Goal: Complete application form

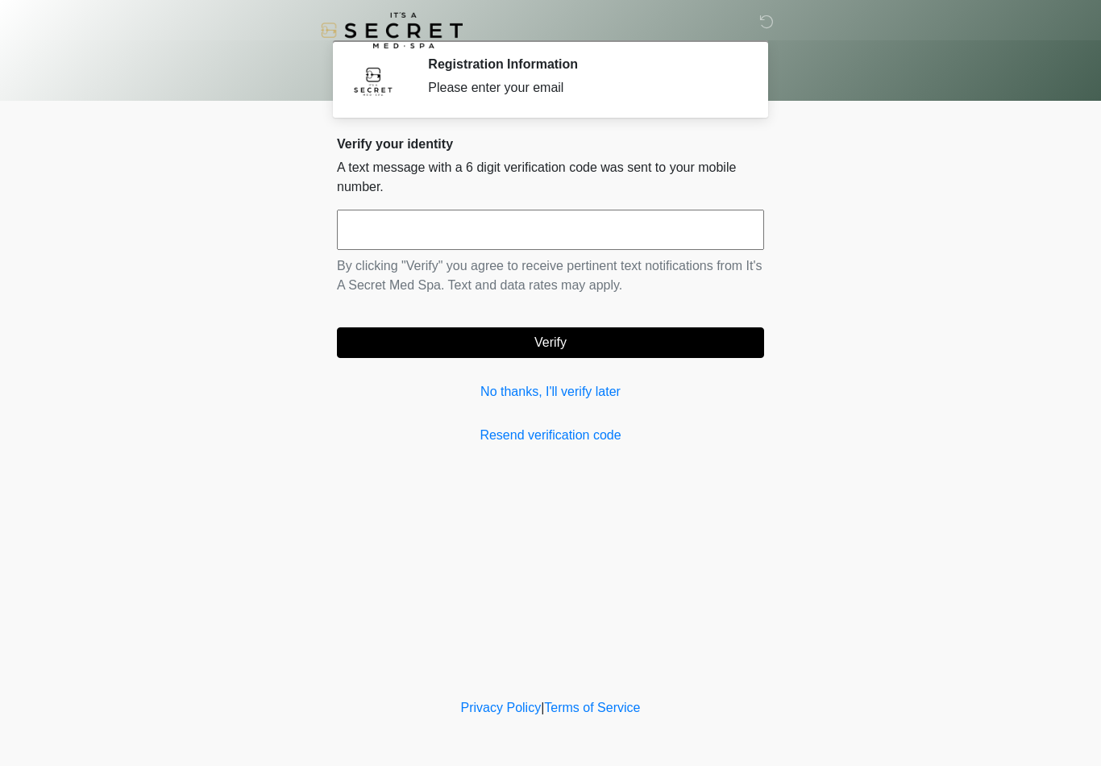
click at [585, 223] on input "text" at bounding box center [550, 230] width 427 height 40
type input "******"
click at [683, 347] on button "Verify" at bounding box center [550, 342] width 427 height 31
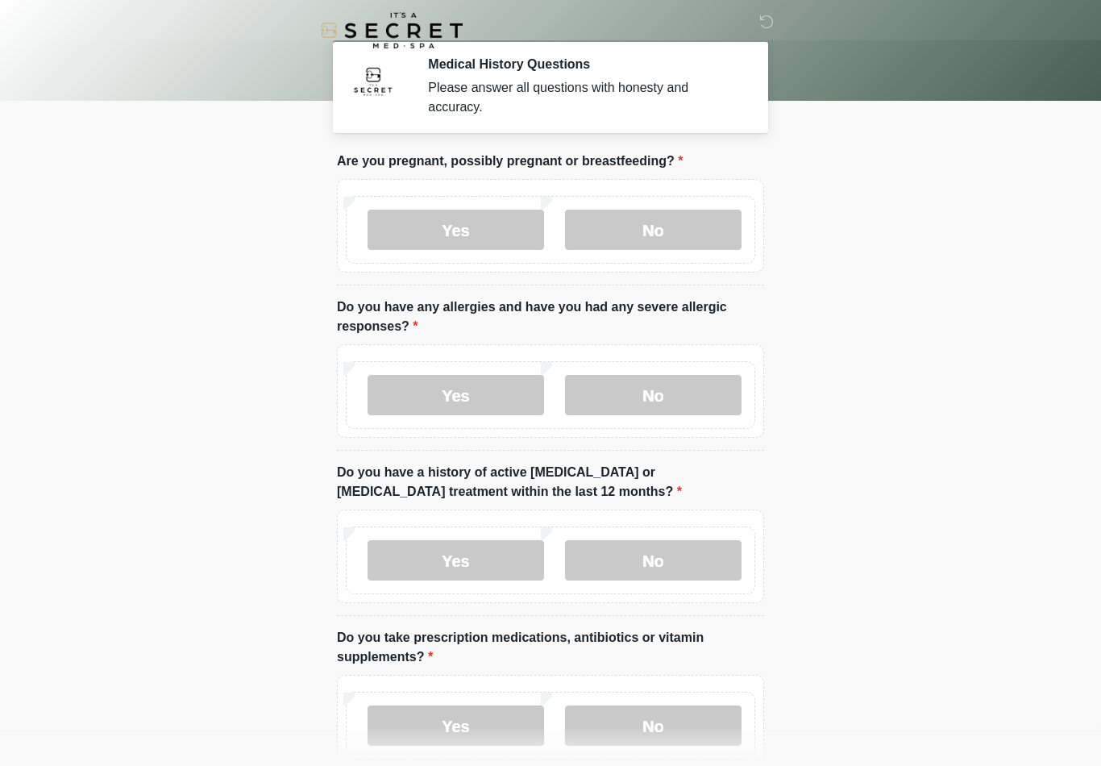
click at [665, 237] on label "No" at bounding box center [653, 230] width 176 height 40
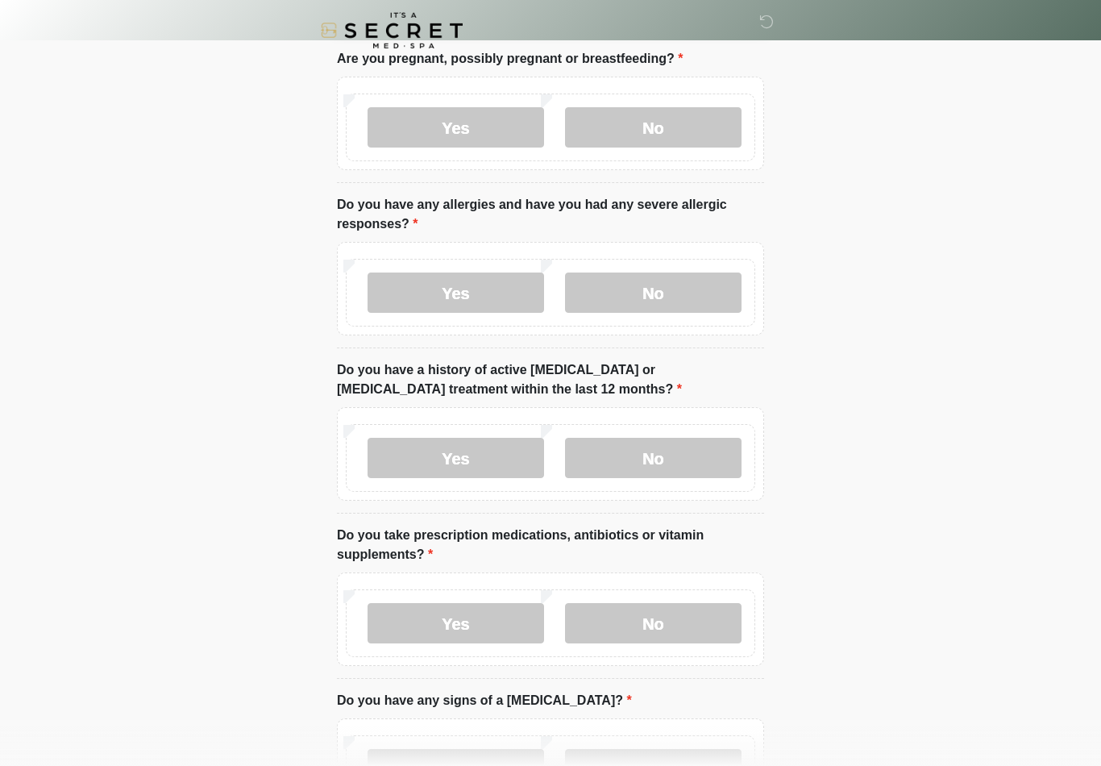
scroll to position [105, 0]
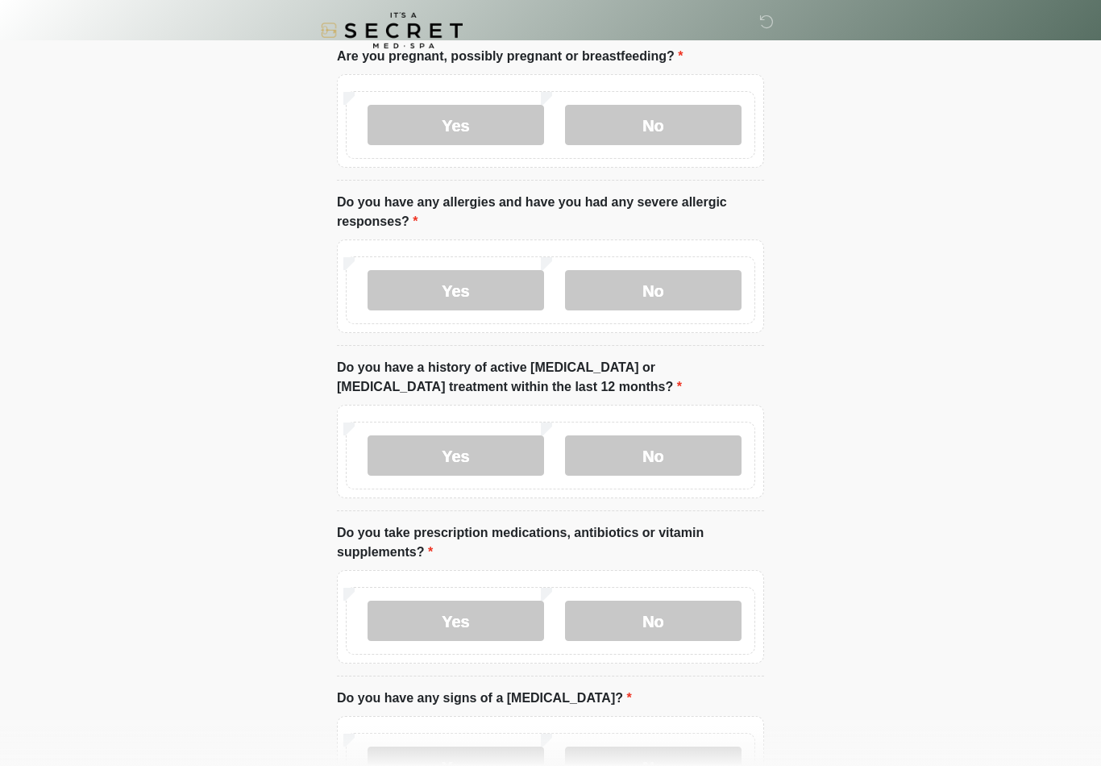
click at [640, 295] on label "No" at bounding box center [653, 290] width 176 height 40
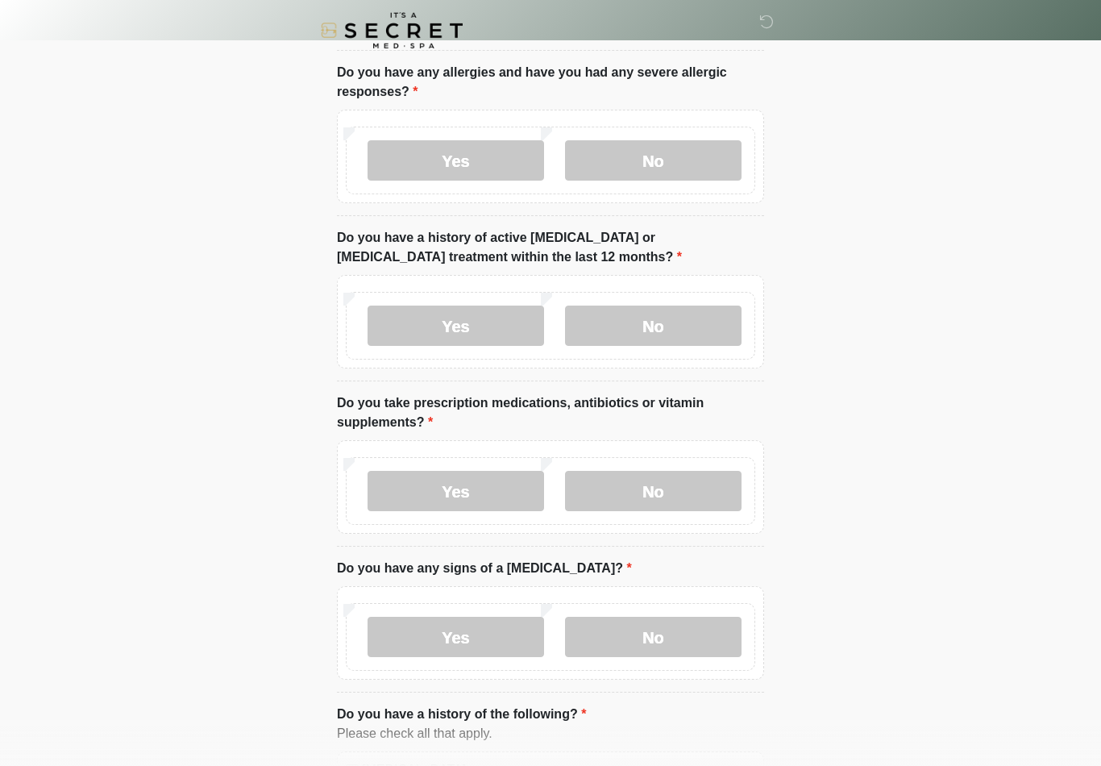
scroll to position [235, 0]
click at [659, 334] on label "No" at bounding box center [653, 325] width 176 height 40
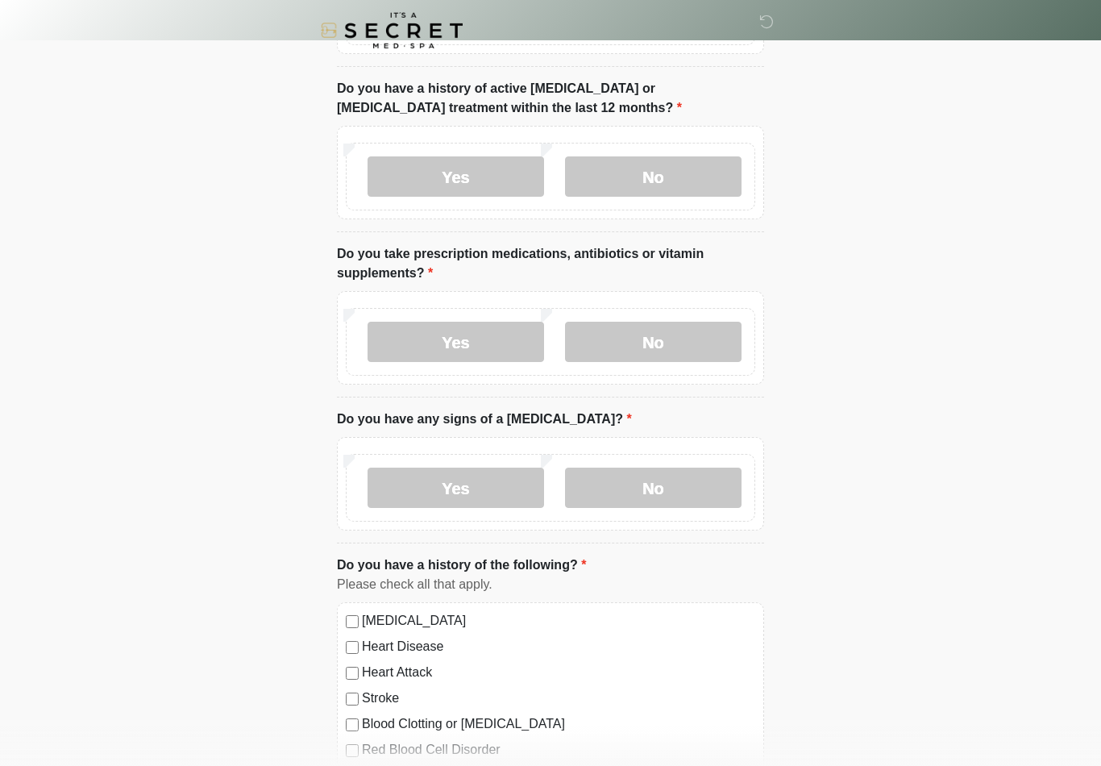
scroll to position [387, 0]
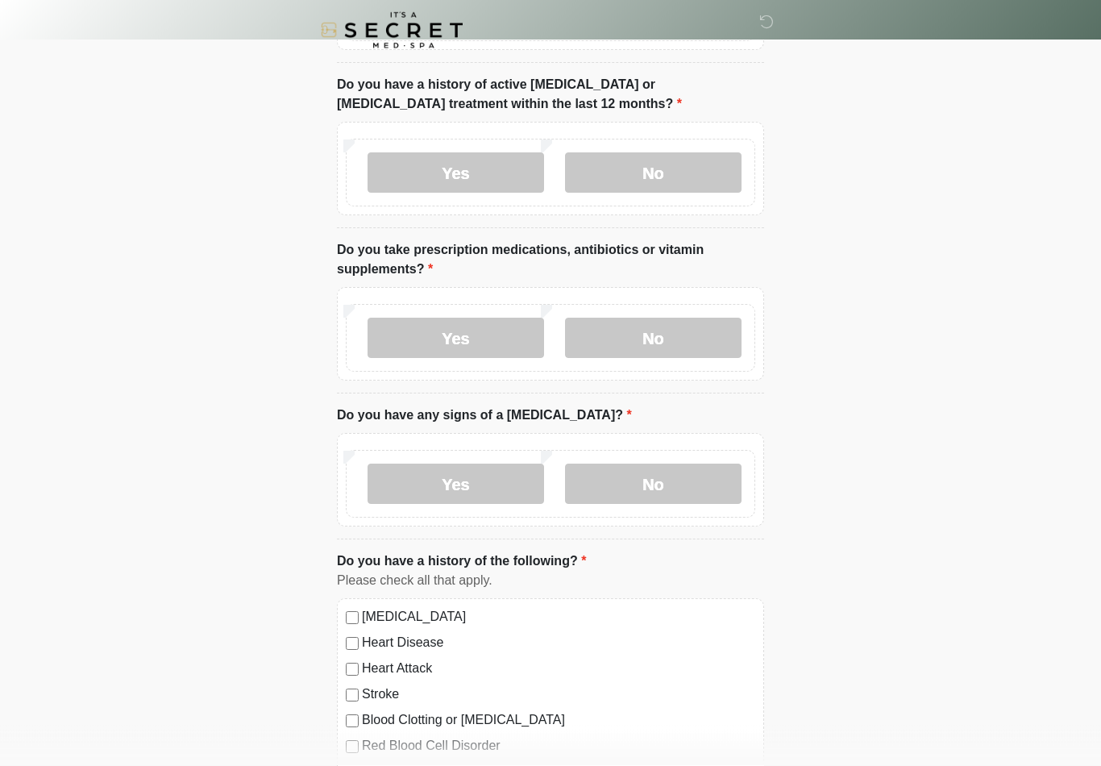
click at [517, 338] on label "Yes" at bounding box center [455, 338] width 176 height 40
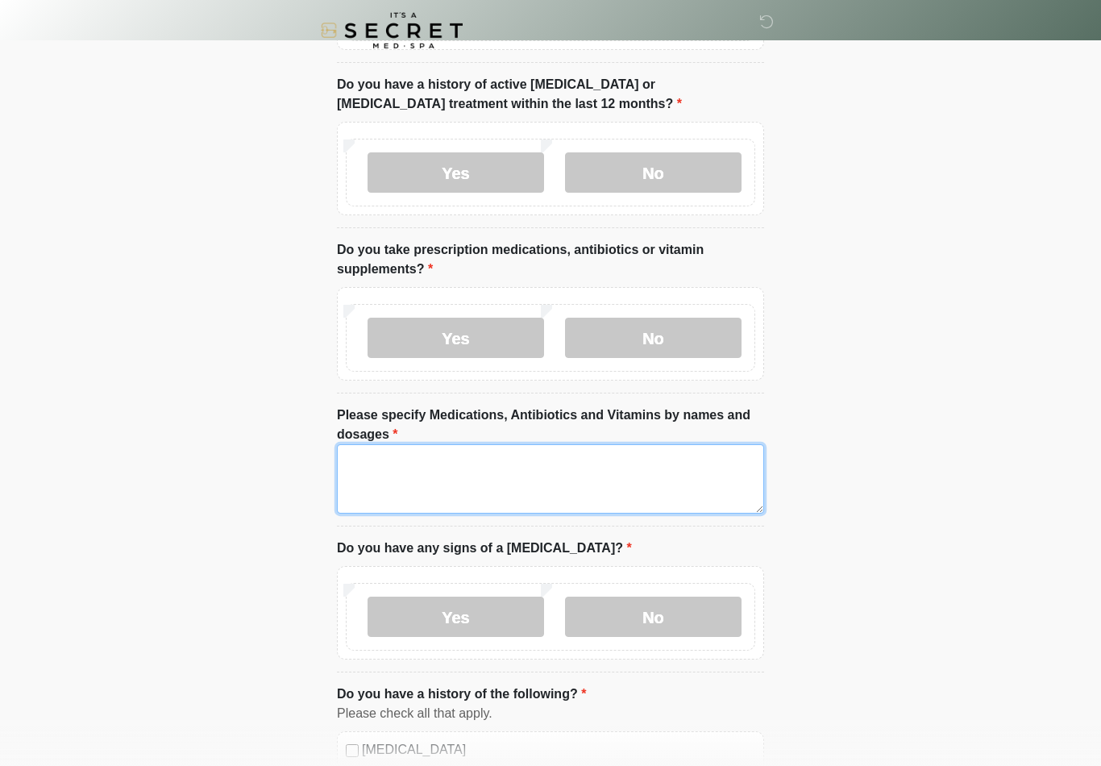
click at [603, 484] on textarea "Please specify Medications, Antibiotics and Vitamins by names and dosages" at bounding box center [550, 478] width 427 height 69
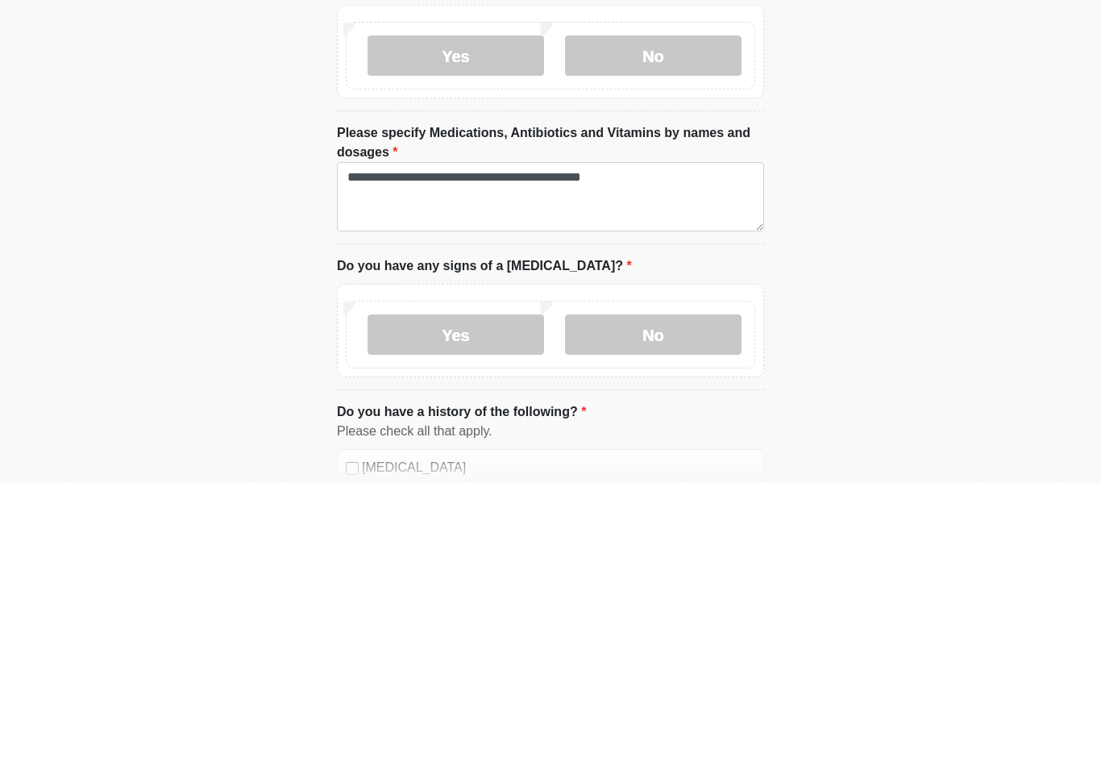
scroll to position [671, 0]
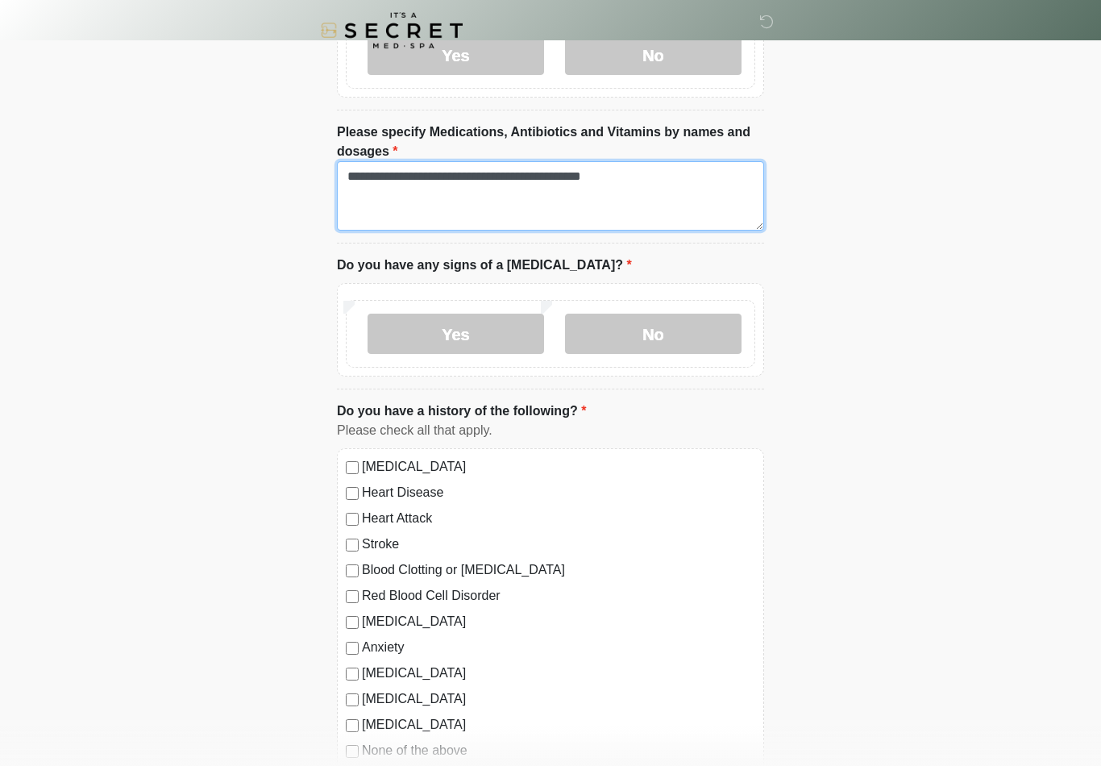
click at [673, 181] on textarea "**********" at bounding box center [550, 195] width 427 height 69
type textarea "**********"
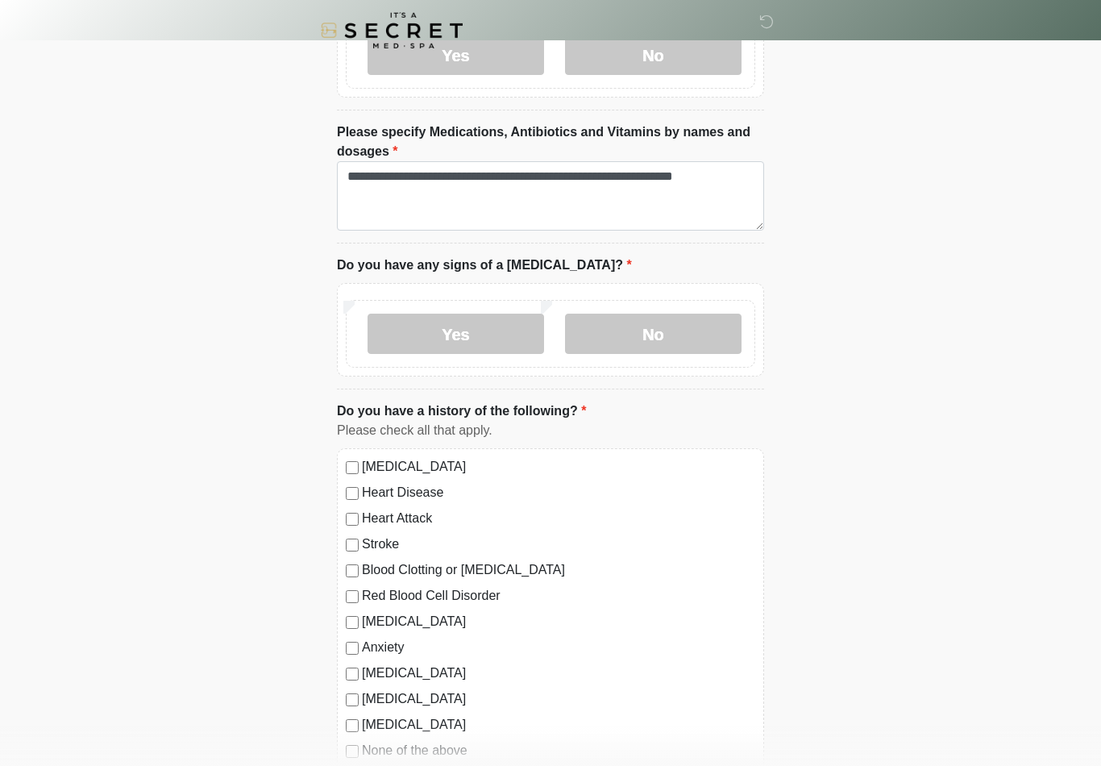
click at [690, 337] on label "No" at bounding box center [653, 336] width 176 height 40
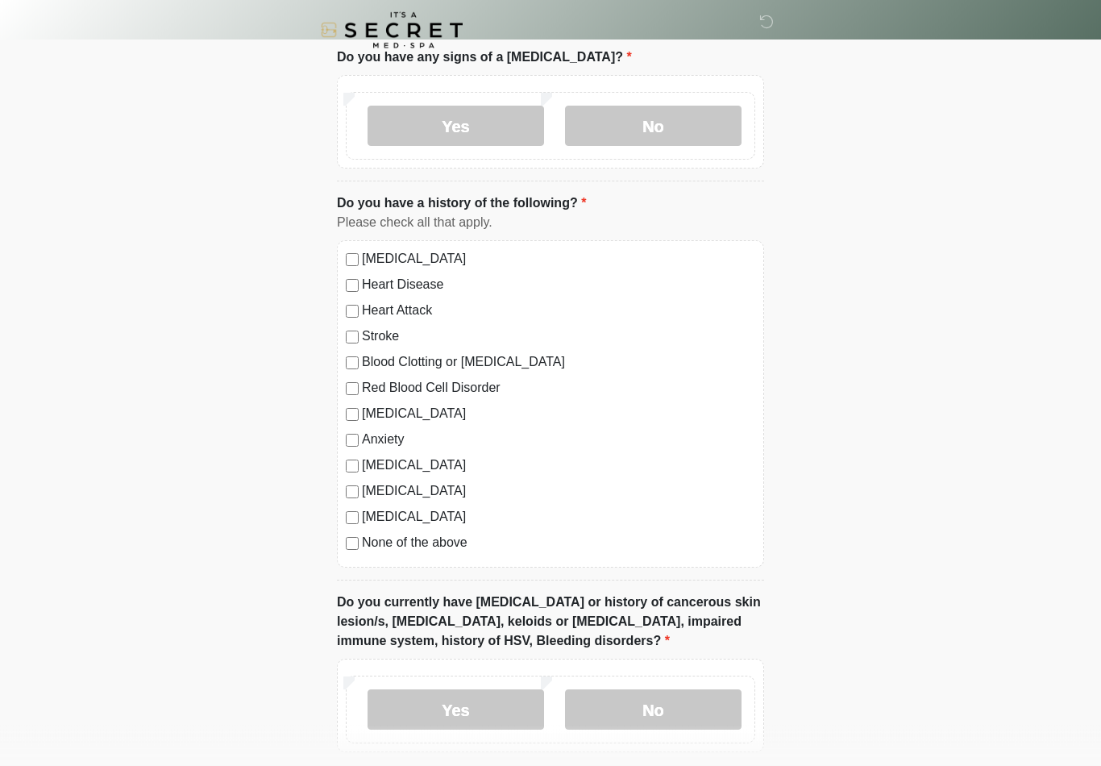
scroll to position [878, 0]
click at [347, 549] on div "None of the above" at bounding box center [550, 543] width 409 height 19
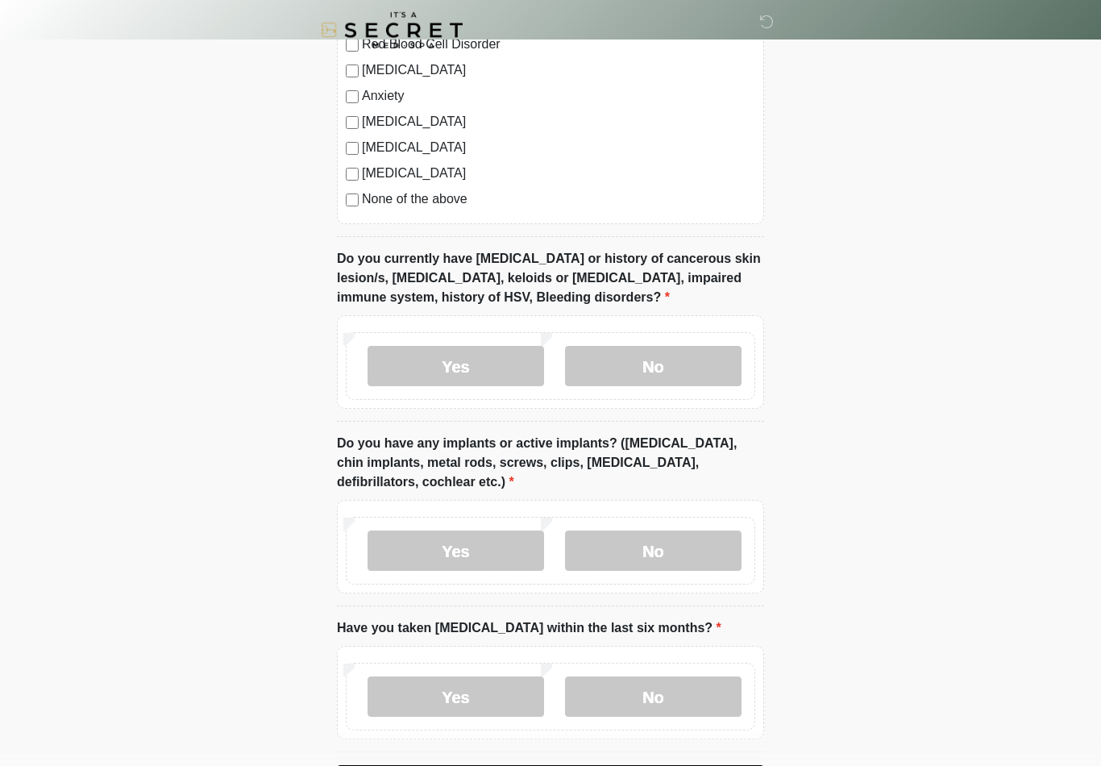
scroll to position [1223, 0]
click at [693, 372] on label "No" at bounding box center [653, 365] width 176 height 40
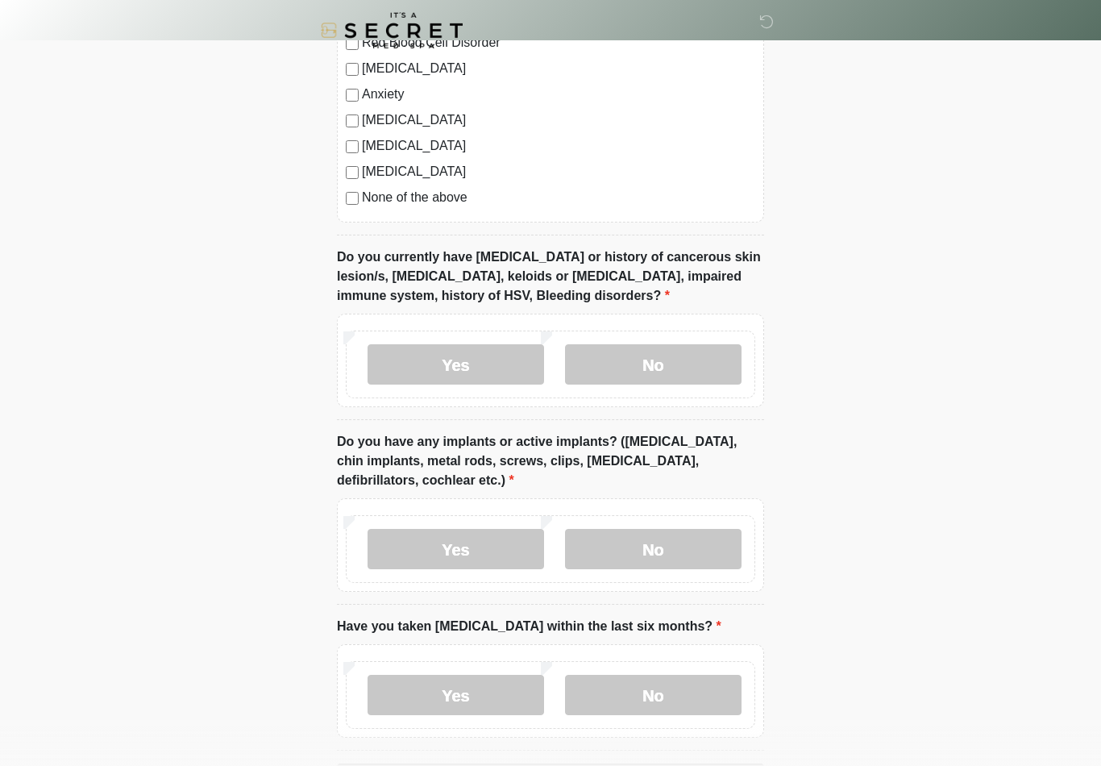
click at [708, 555] on label "No" at bounding box center [653, 549] width 176 height 40
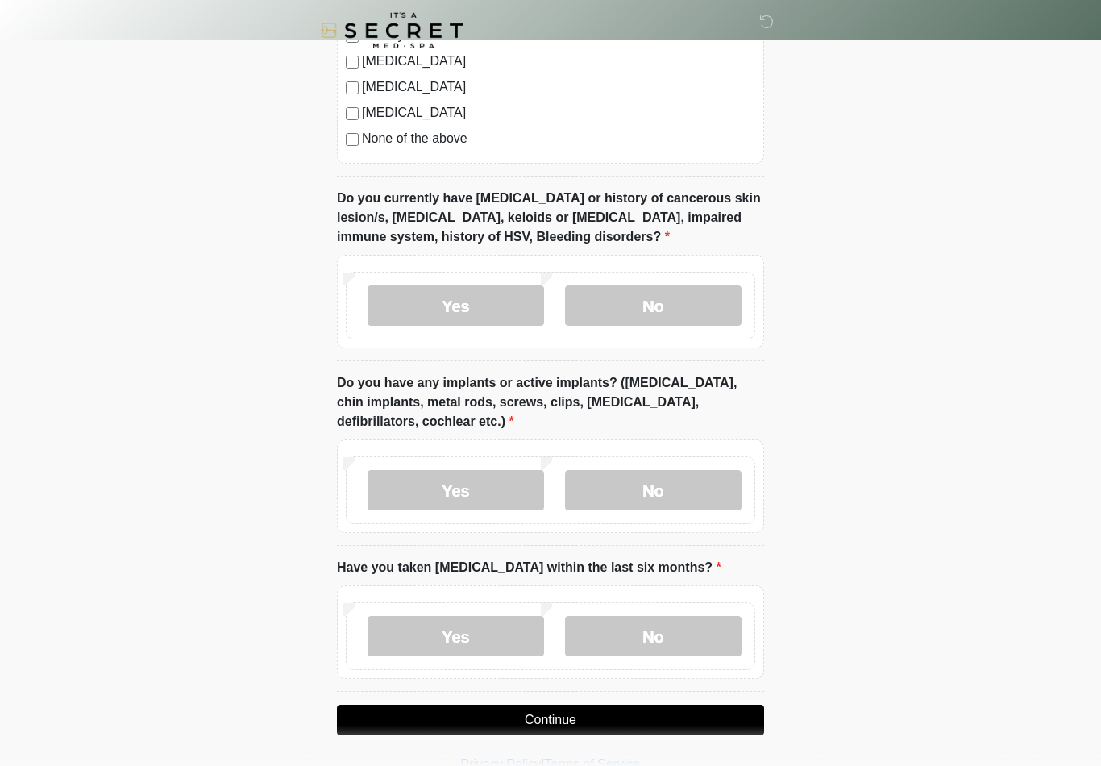
scroll to position [1310, 0]
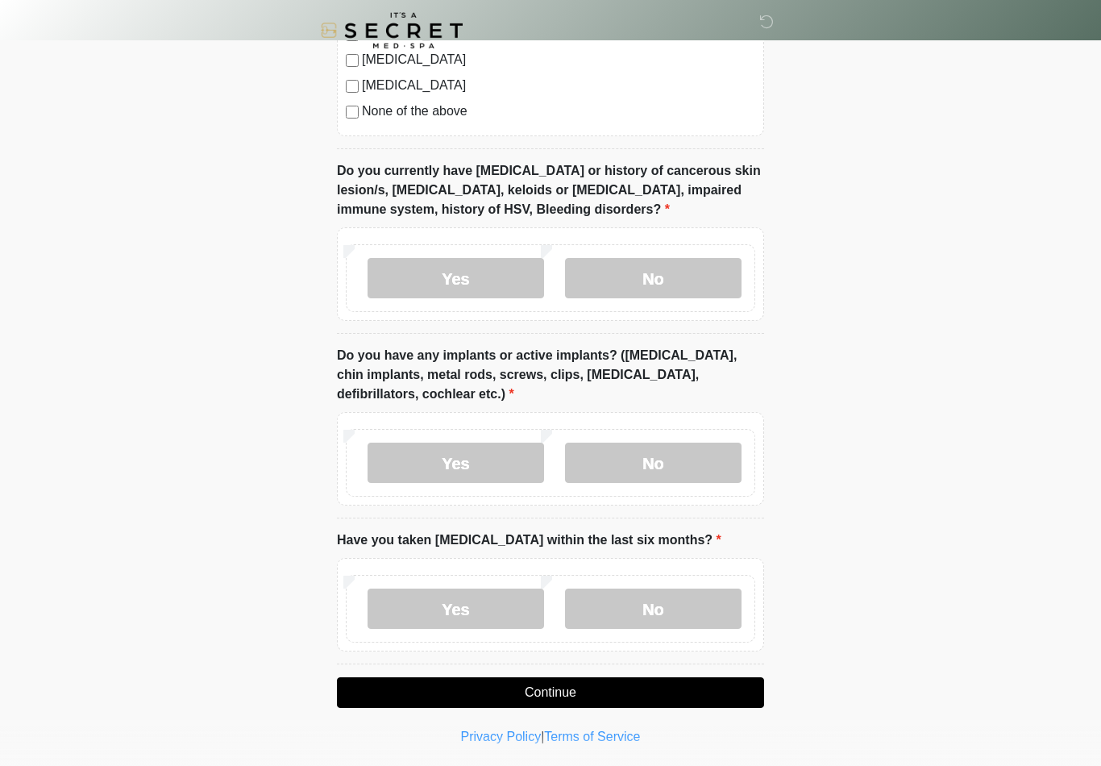
click at [716, 612] on label "No" at bounding box center [653, 608] width 176 height 40
click at [724, 683] on button "Continue" at bounding box center [550, 692] width 427 height 31
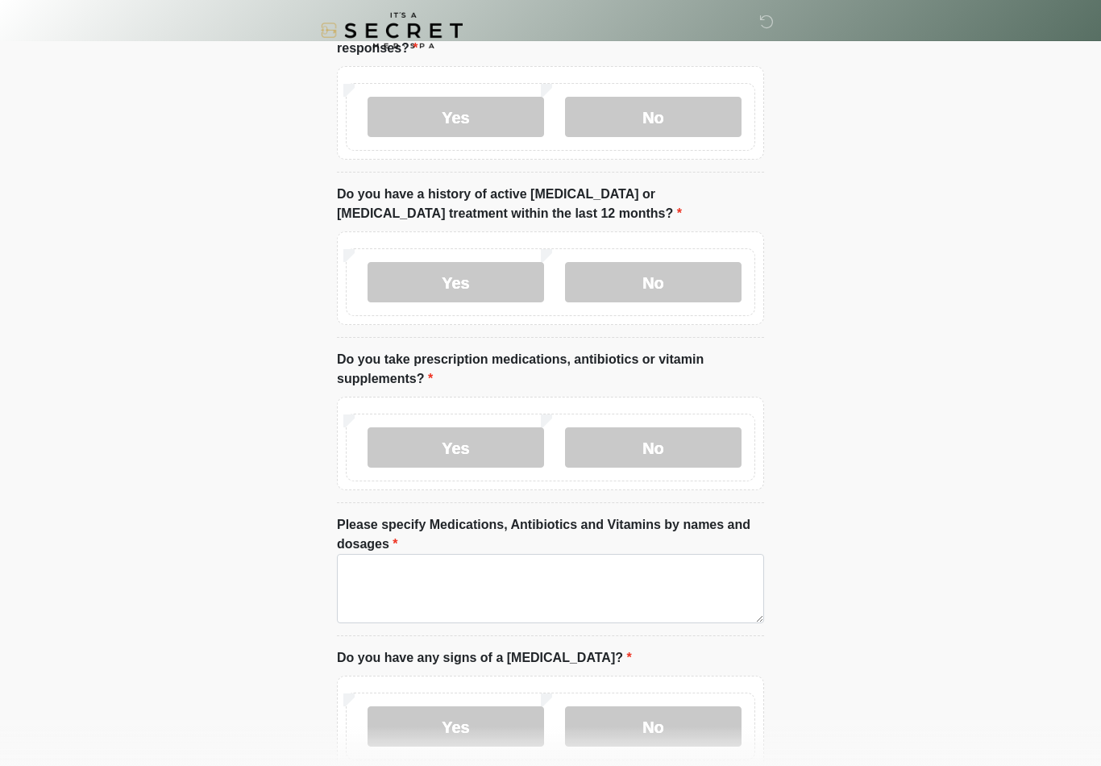
scroll to position [0, 0]
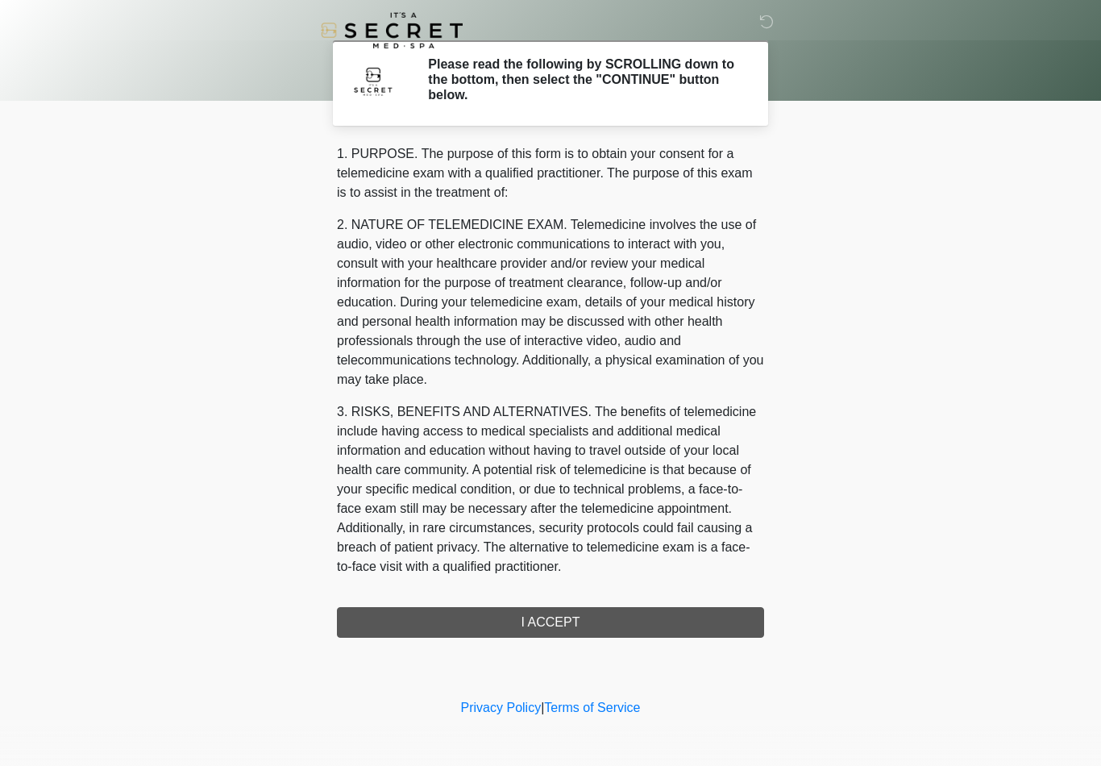
click at [725, 636] on div "1. PURPOSE. The purpose of this form is to obtain your consent for a telemedici…" at bounding box center [550, 390] width 427 height 493
click at [738, 617] on div "1. PURPOSE. The purpose of this form is to obtain your consent for a telemedici…" at bounding box center [550, 390] width 427 height 493
click at [744, 623] on div "1. PURPOSE. The purpose of this form is to obtain your consent for a telemedici…" at bounding box center [550, 390] width 427 height 493
click at [708, 625] on div "1. PURPOSE. The purpose of this form is to obtain your consent for a telemedici…" at bounding box center [550, 390] width 427 height 493
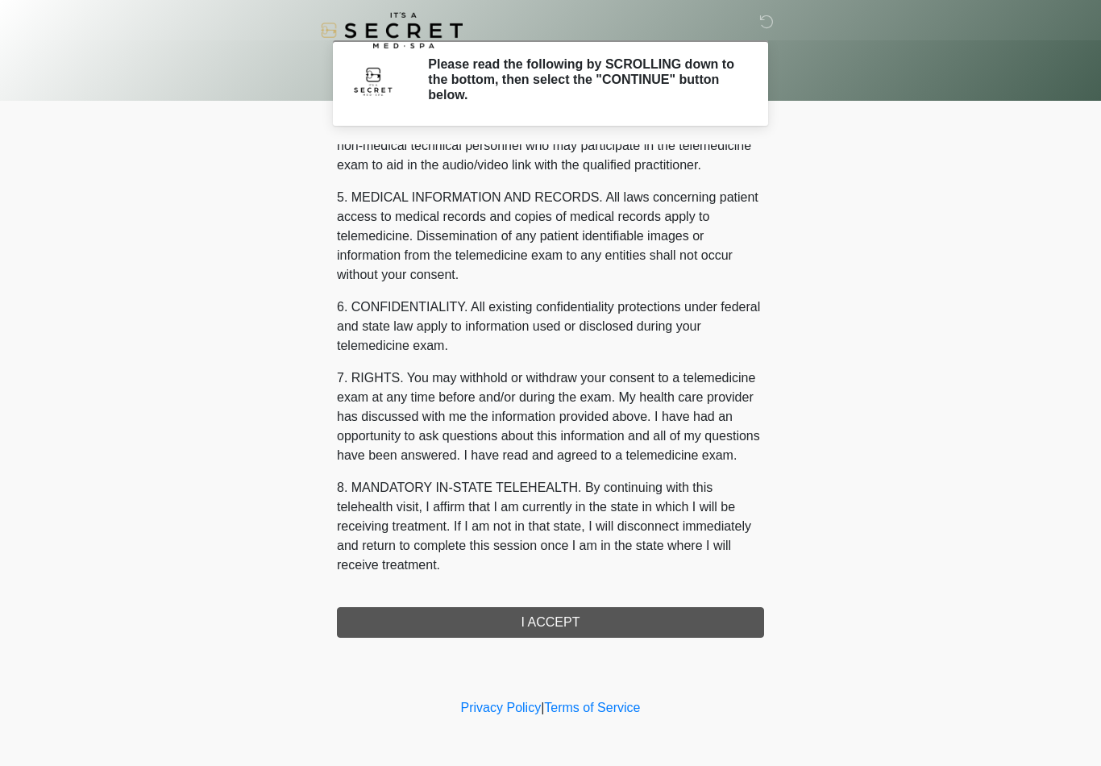
scroll to position [492, 0]
click at [550, 636] on button "I ACCEPT" at bounding box center [550, 622] width 427 height 31
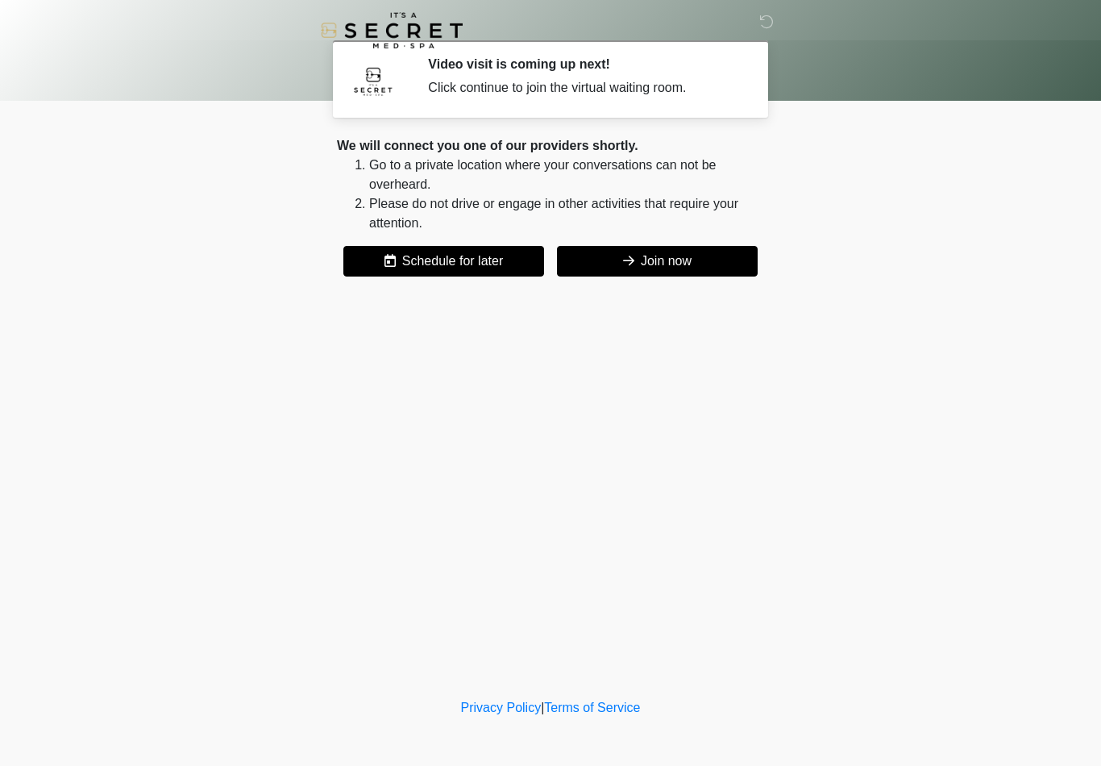
click at [672, 268] on button "Join now" at bounding box center [657, 261] width 201 height 31
